Goal: Information Seeking & Learning: Check status

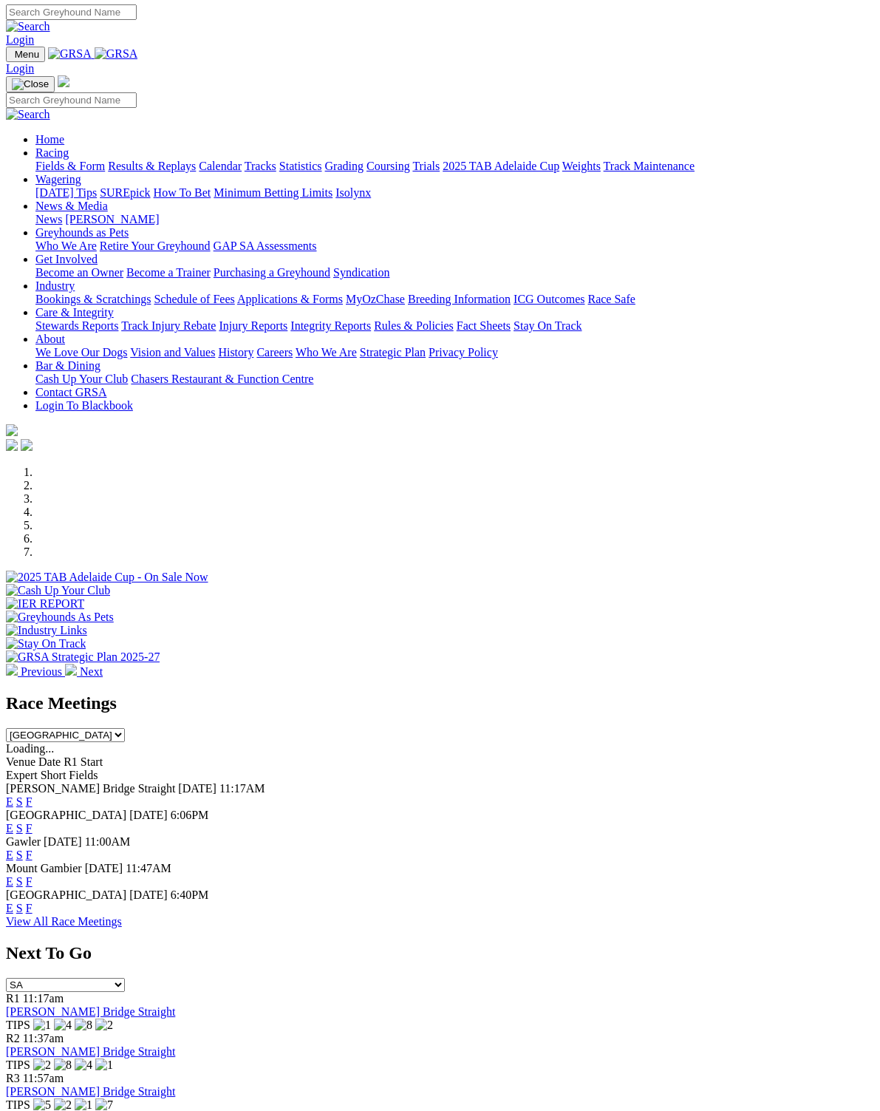
scroll to position [1, 0]
click at [33, 902] on link "F" at bounding box center [29, 908] width 7 height 13
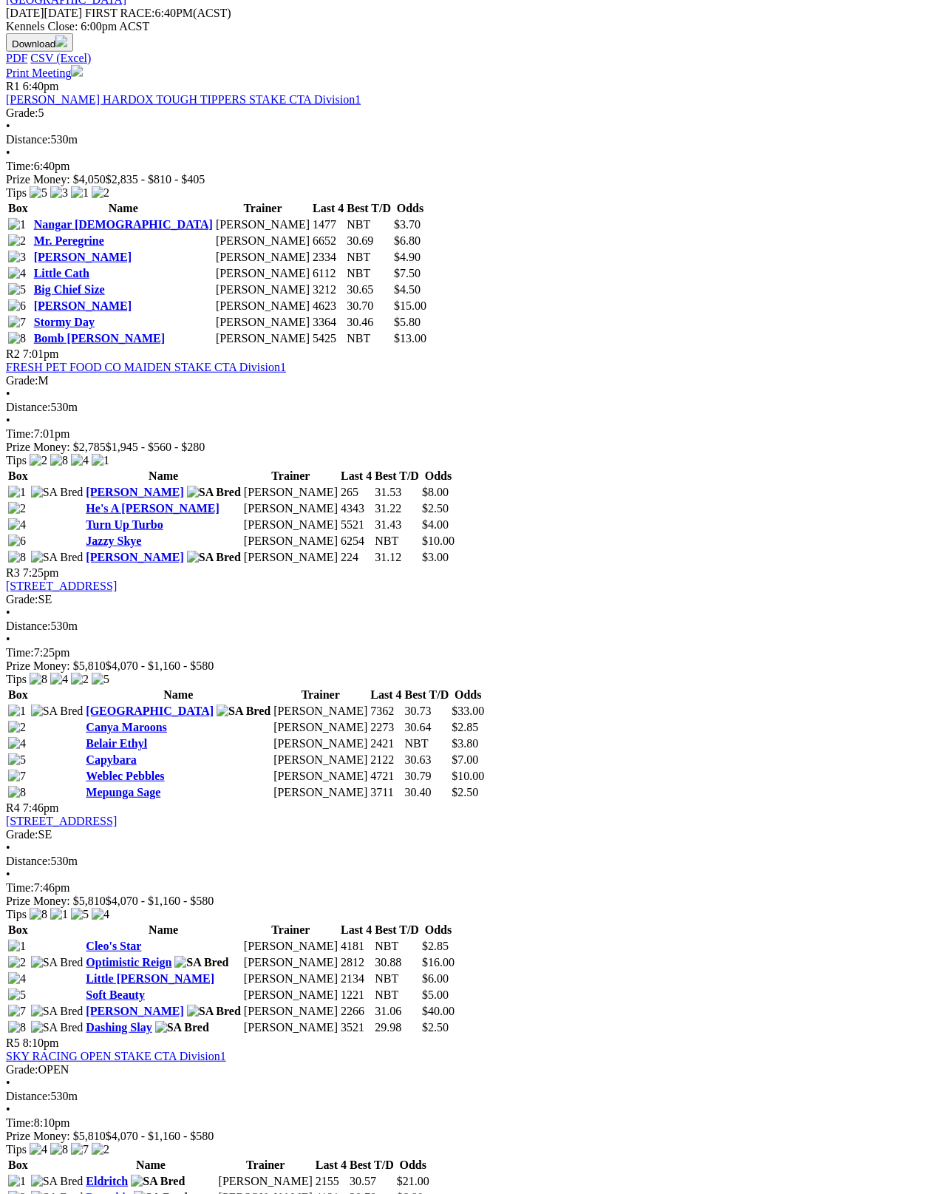
scroll to position [684, 0]
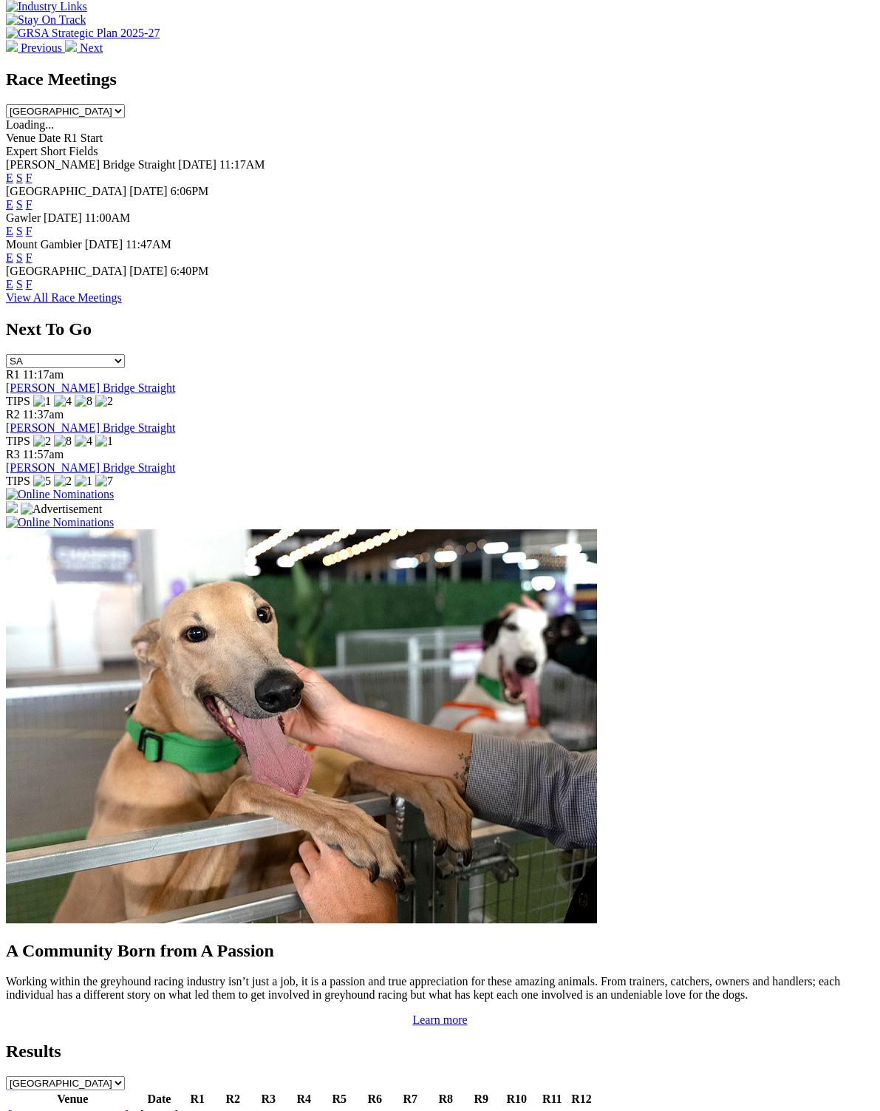
scroll to position [625, 0]
click at [30, 1109] on link "[GEOGRAPHIC_DATA]" at bounding box center [68, 1115] width 120 height 13
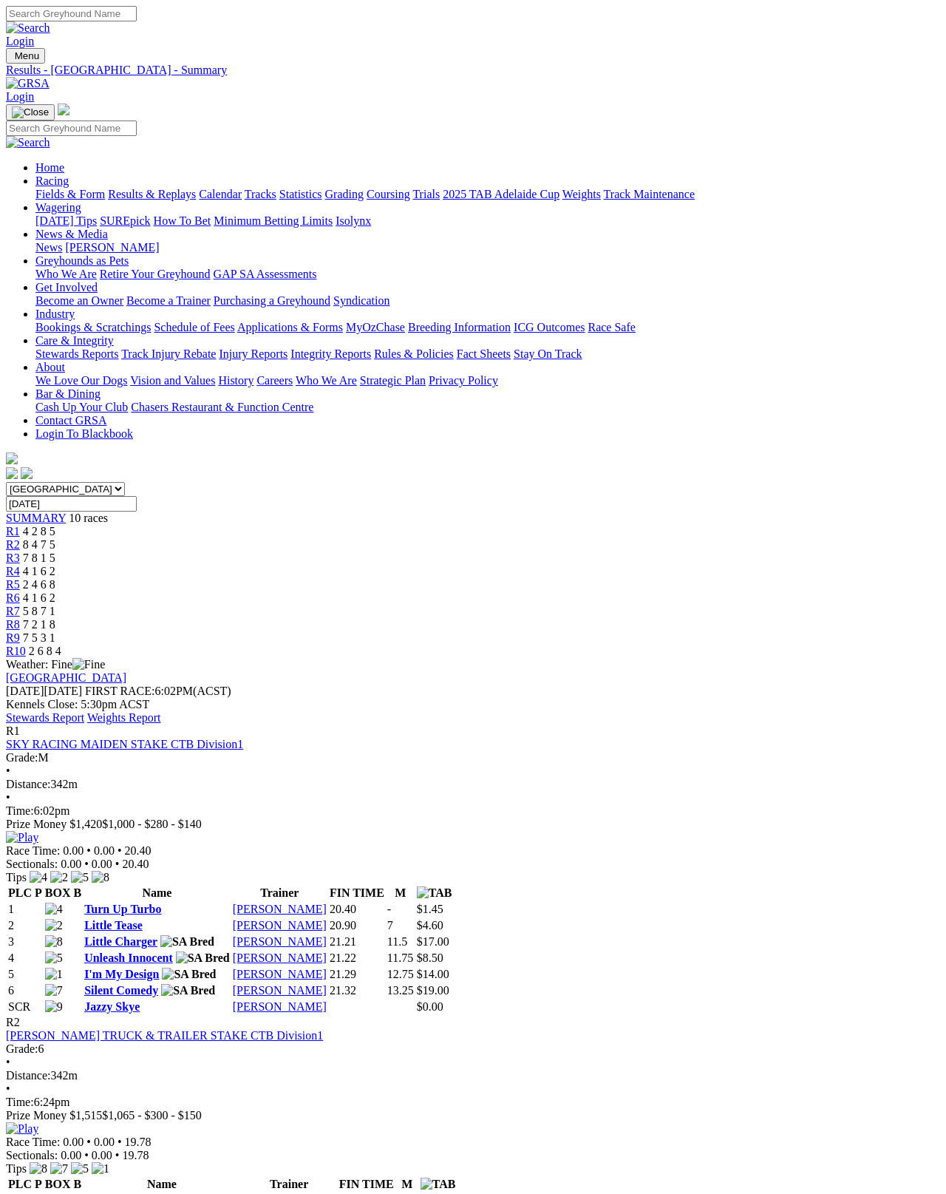
click at [84, 711] on link "Stewards Report" at bounding box center [45, 717] width 78 height 13
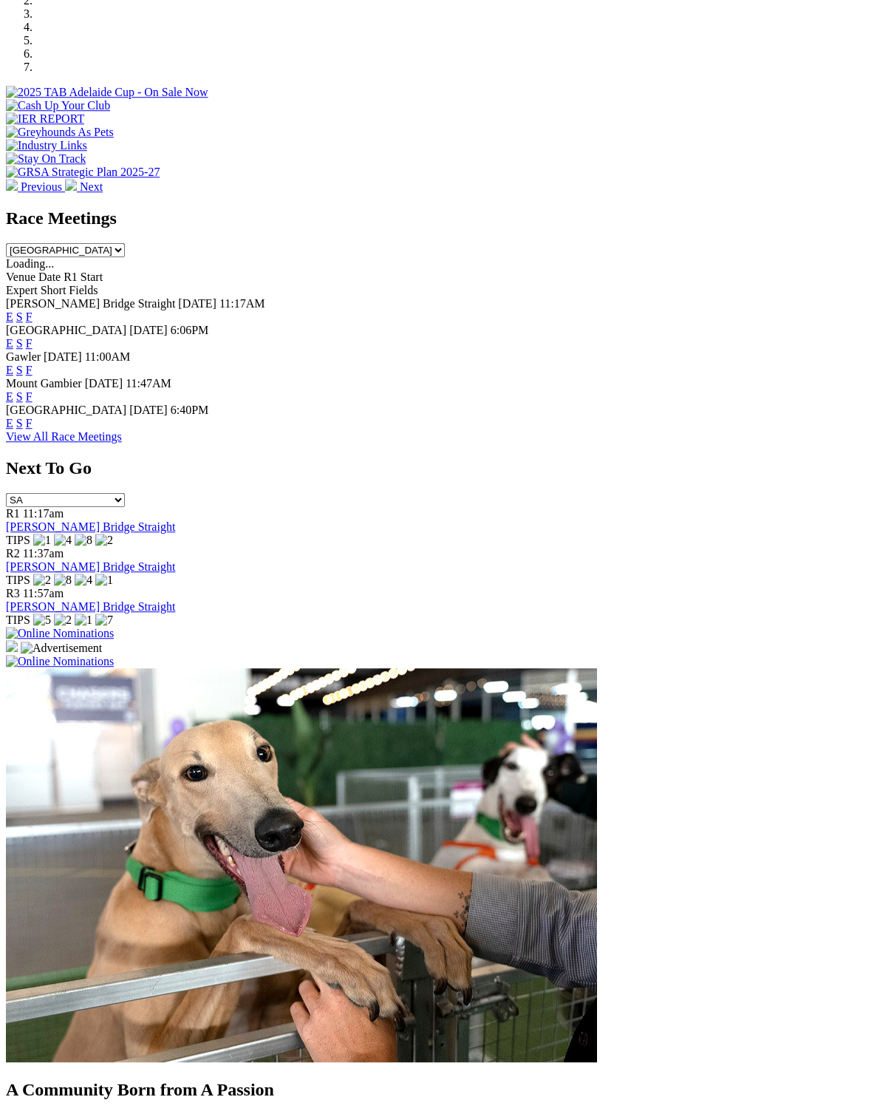
scroll to position [486, 0]
click at [33, 391] on link "F" at bounding box center [29, 397] width 7 height 13
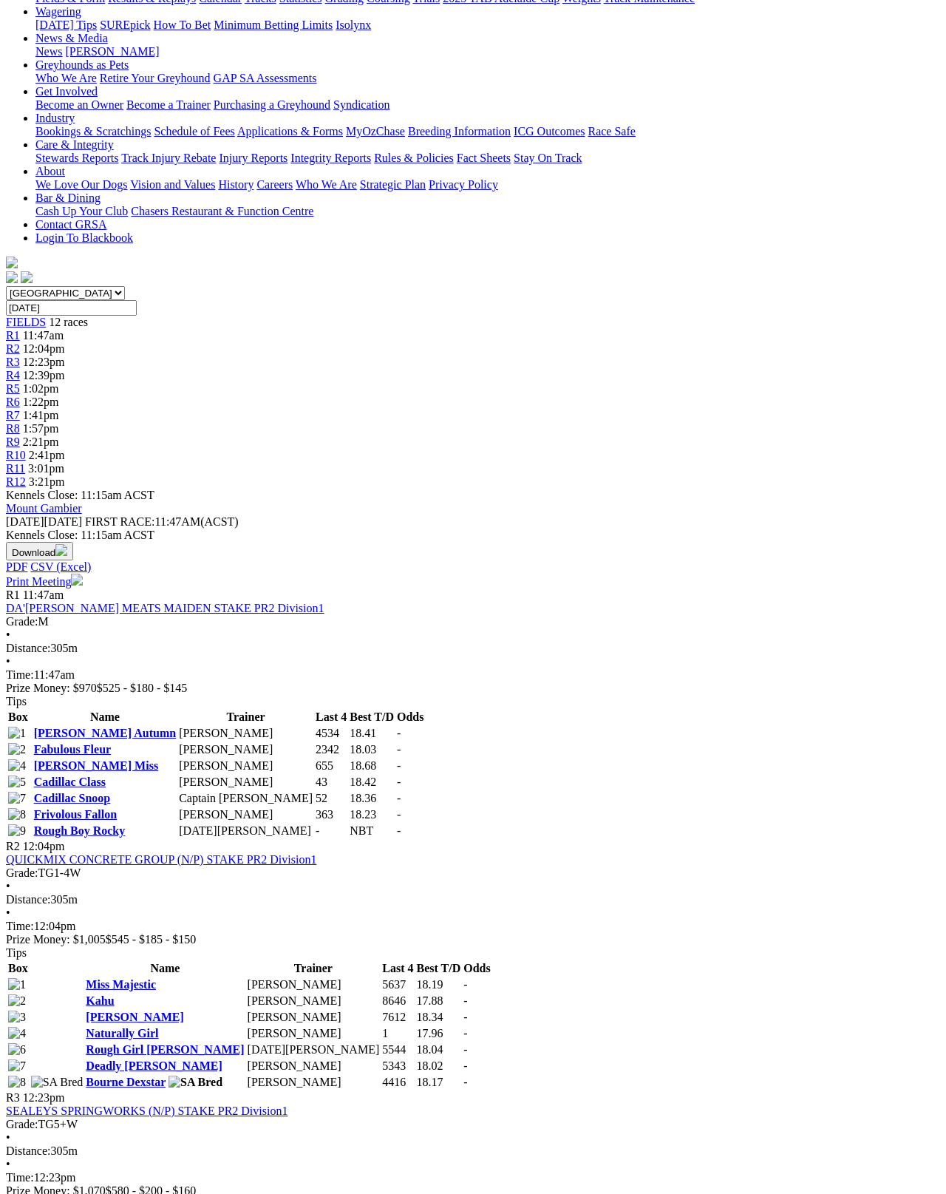
scroll to position [194, 0]
